Goal: Task Accomplishment & Management: Complete application form

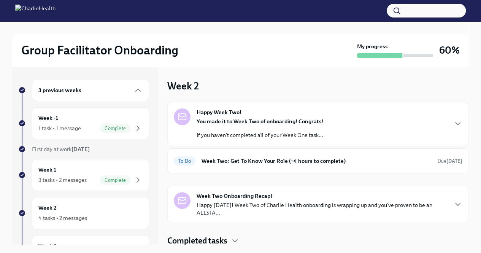
scroll to position [1, 0]
click at [259, 157] on h6 "Week Two: Get To Know Your Role (~4 hours to complete)" at bounding box center [316, 160] width 230 height 8
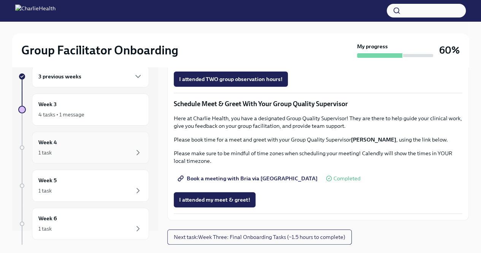
scroll to position [13, 0]
click at [76, 115] on div "4 tasks • 1 message" at bounding box center [61, 115] width 46 height 8
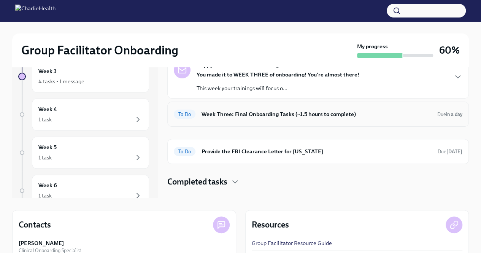
scroll to position [47, 0]
click at [276, 121] on div "To Do Week Three: Final Onboarding Tasks (~1.5 hours to complete) Due in a day" at bounding box center [317, 113] width 301 height 25
click at [242, 111] on h6 "Week Three: Final Onboarding Tasks (~1.5 hours to complete)" at bounding box center [316, 113] width 230 height 8
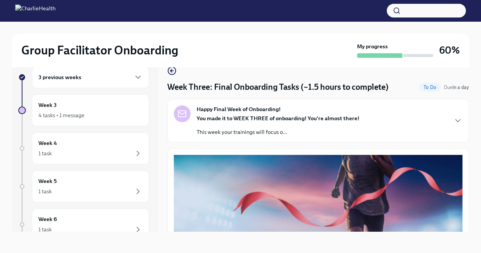
click at [263, 122] on div "You made it to WEEK THREE of onboarding! You're almost there! This week your tr…" at bounding box center [277, 124] width 163 height 21
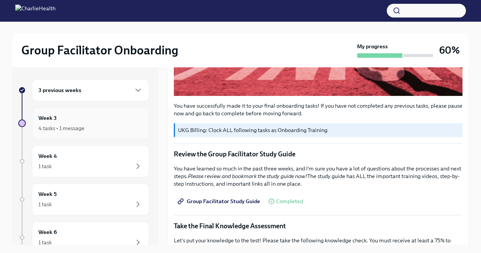
scroll to position [375, 0]
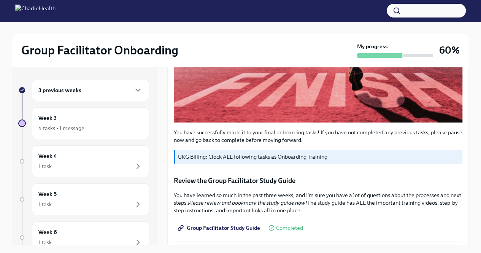
click at [91, 105] on div "3 previous weeks Week 3 4 tasks • 1 message Week 4 1 task Week 5 1 task Week 6 …" at bounding box center [83, 188] width 131 height 218
click at [89, 89] on div "3 previous weeks" at bounding box center [90, 90] width 104 height 9
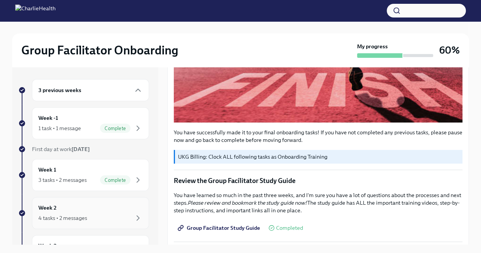
click at [81, 202] on div "Week 2 4 tasks • 2 messages" at bounding box center [90, 213] width 117 height 32
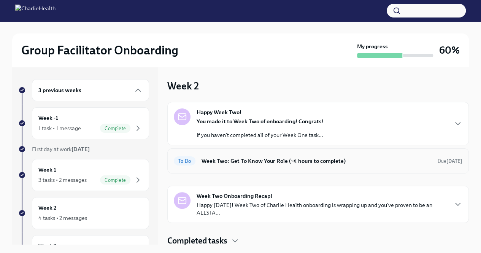
click at [310, 164] on h6 "Week Two: Get To Know Your Role (~4 hours to complete)" at bounding box center [316, 161] width 230 height 8
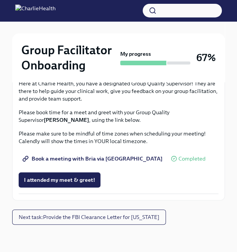
scroll to position [725, 0]
click at [117, 48] on span "I attended TWO group observation hours!" at bounding box center [75, 45] width 103 height 8
